Goal: Navigation & Orientation: Understand site structure

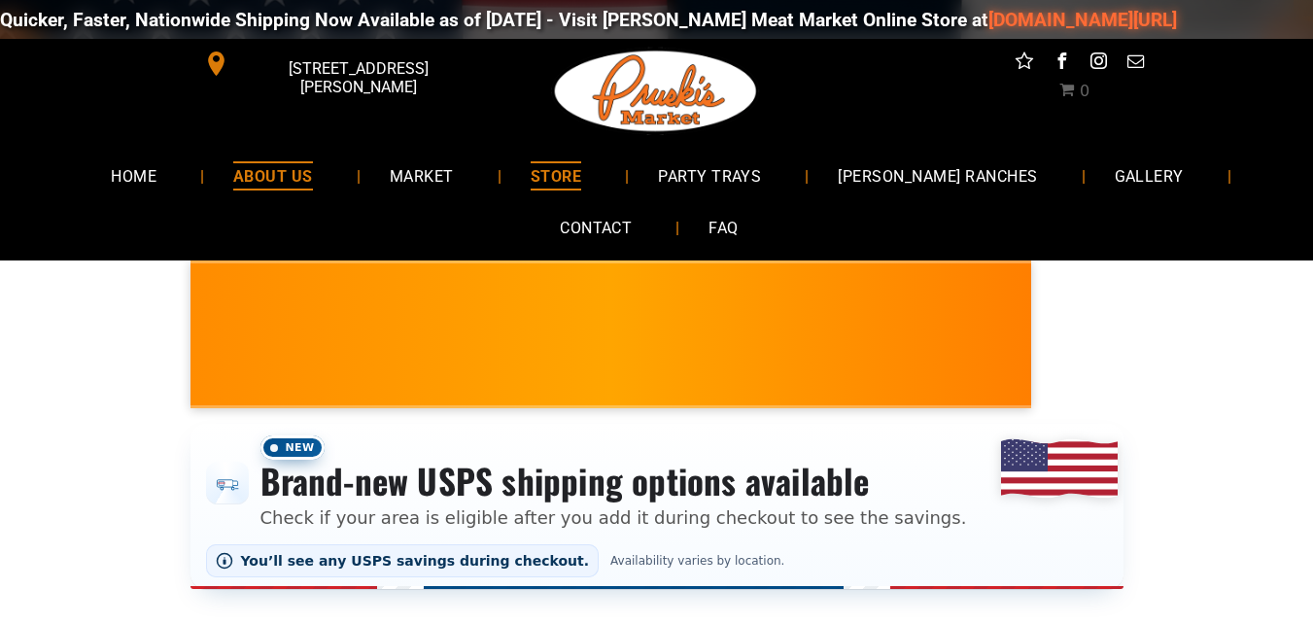
click at [288, 174] on span "ABOUT US" at bounding box center [273, 175] width 80 height 28
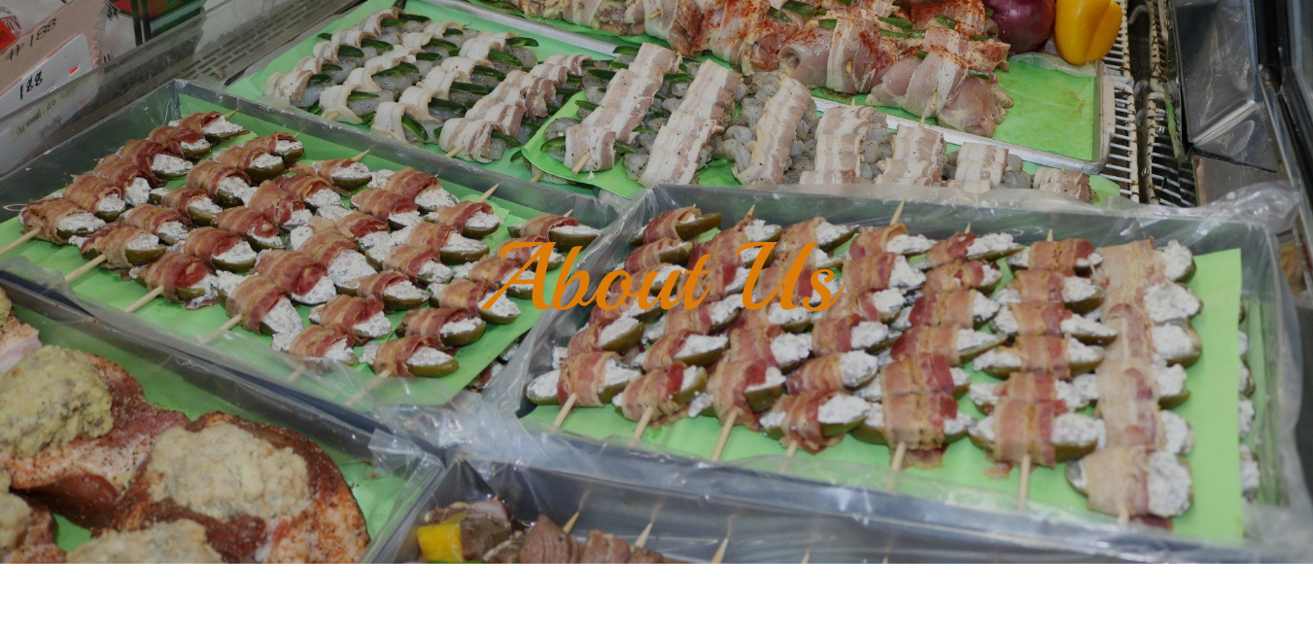
scroll to position [97, 0]
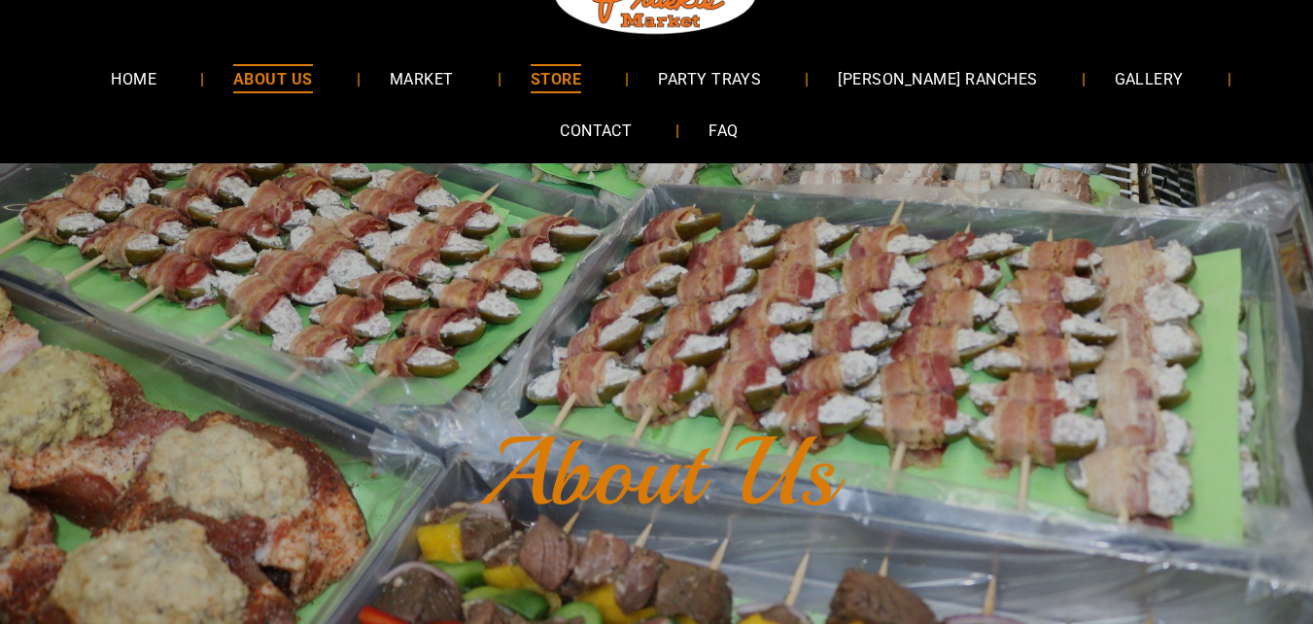
click at [582, 98] on link "STORE" at bounding box center [555, 78] width 109 height 52
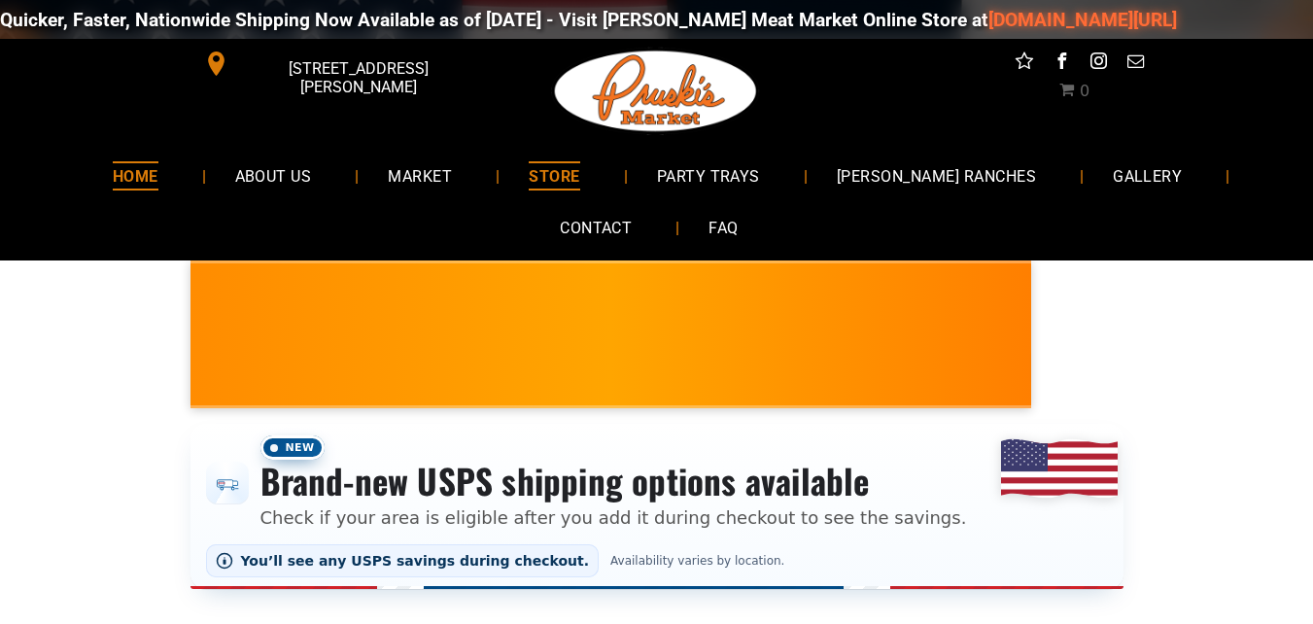
click at [165, 195] on link "HOME" at bounding box center [136, 176] width 104 height 52
